Goal: Task Accomplishment & Management: Manage account settings

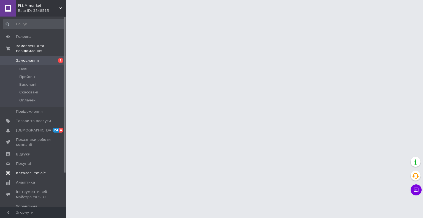
click at [28, 171] on span "Каталог ProSale" at bounding box center [31, 173] width 30 height 5
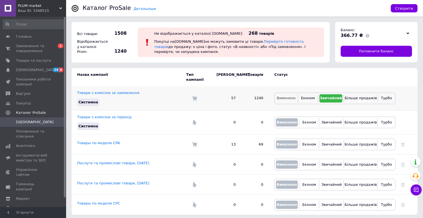
click at [284, 96] on span "Вимкнено" at bounding box center [286, 98] width 19 height 4
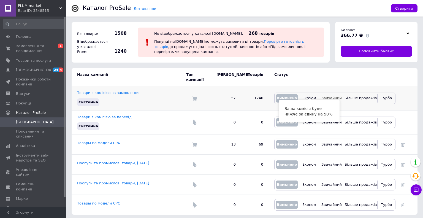
click at [335, 96] on span "Звичайний" at bounding box center [332, 98] width 20 height 4
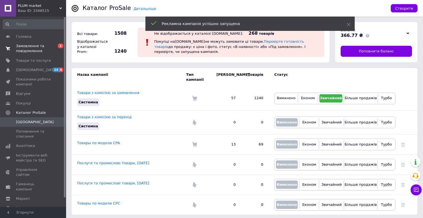
click at [29, 46] on span "Замовлення та повідомлення" at bounding box center [33, 49] width 35 height 10
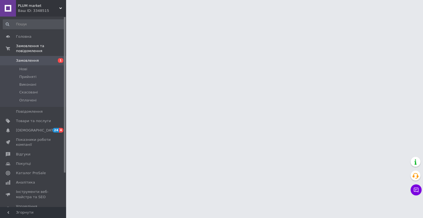
click at [19, 58] on span "Замовлення" at bounding box center [27, 60] width 23 height 5
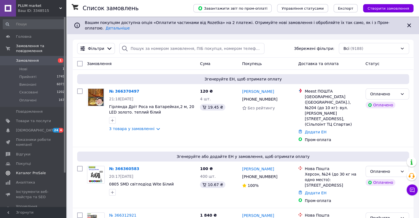
click at [23, 171] on span "Каталог ProSale" at bounding box center [31, 173] width 30 height 5
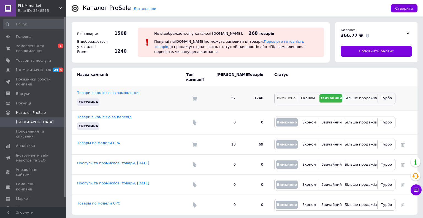
click at [281, 96] on span "Вимкнено" at bounding box center [286, 98] width 19 height 4
click at [330, 96] on span "Звичайний" at bounding box center [332, 98] width 20 height 4
click at [31, 62] on span "Товари та послуги" at bounding box center [33, 60] width 35 height 5
